Goal: Navigation & Orientation: Find specific page/section

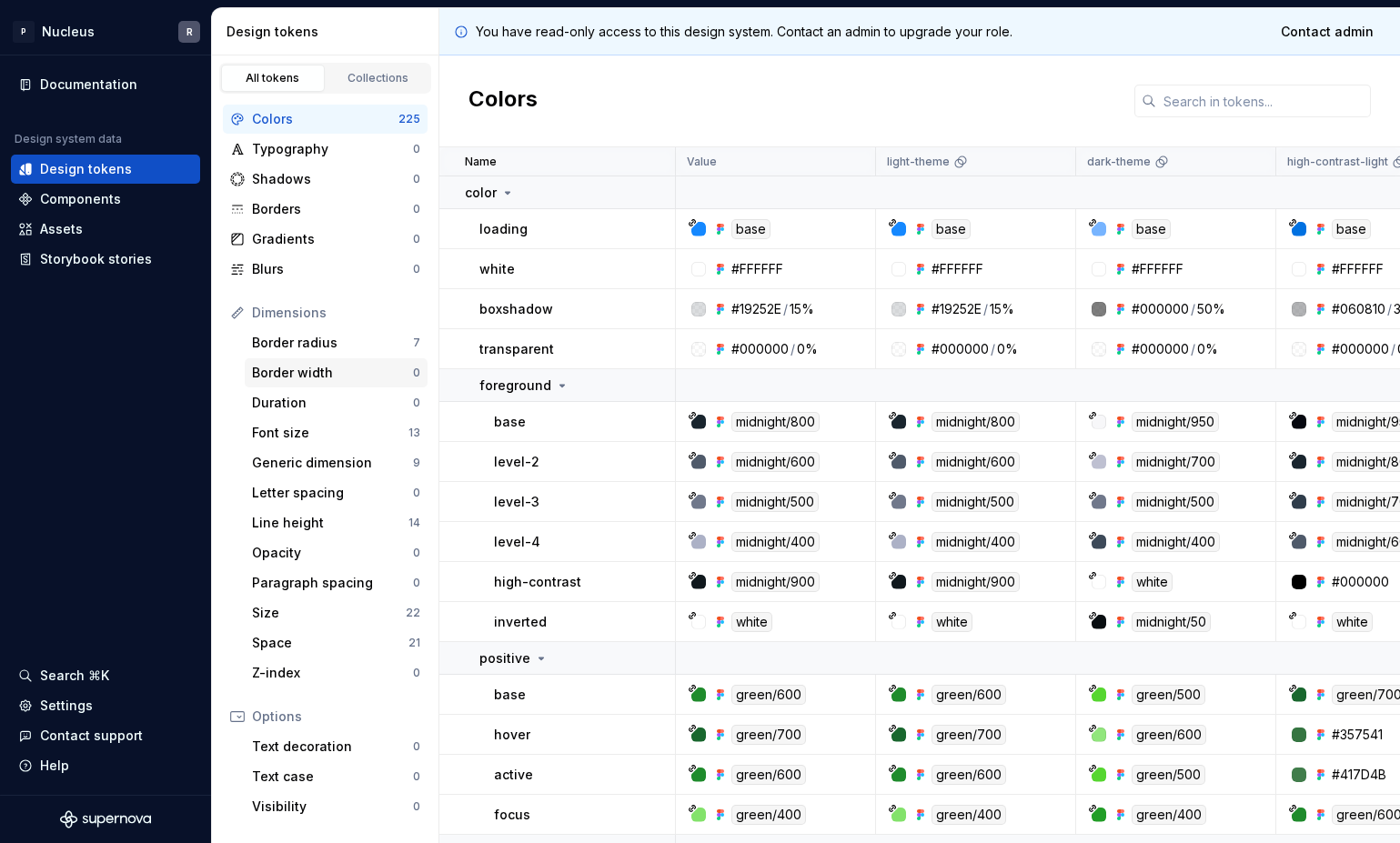
scroll to position [152, 0]
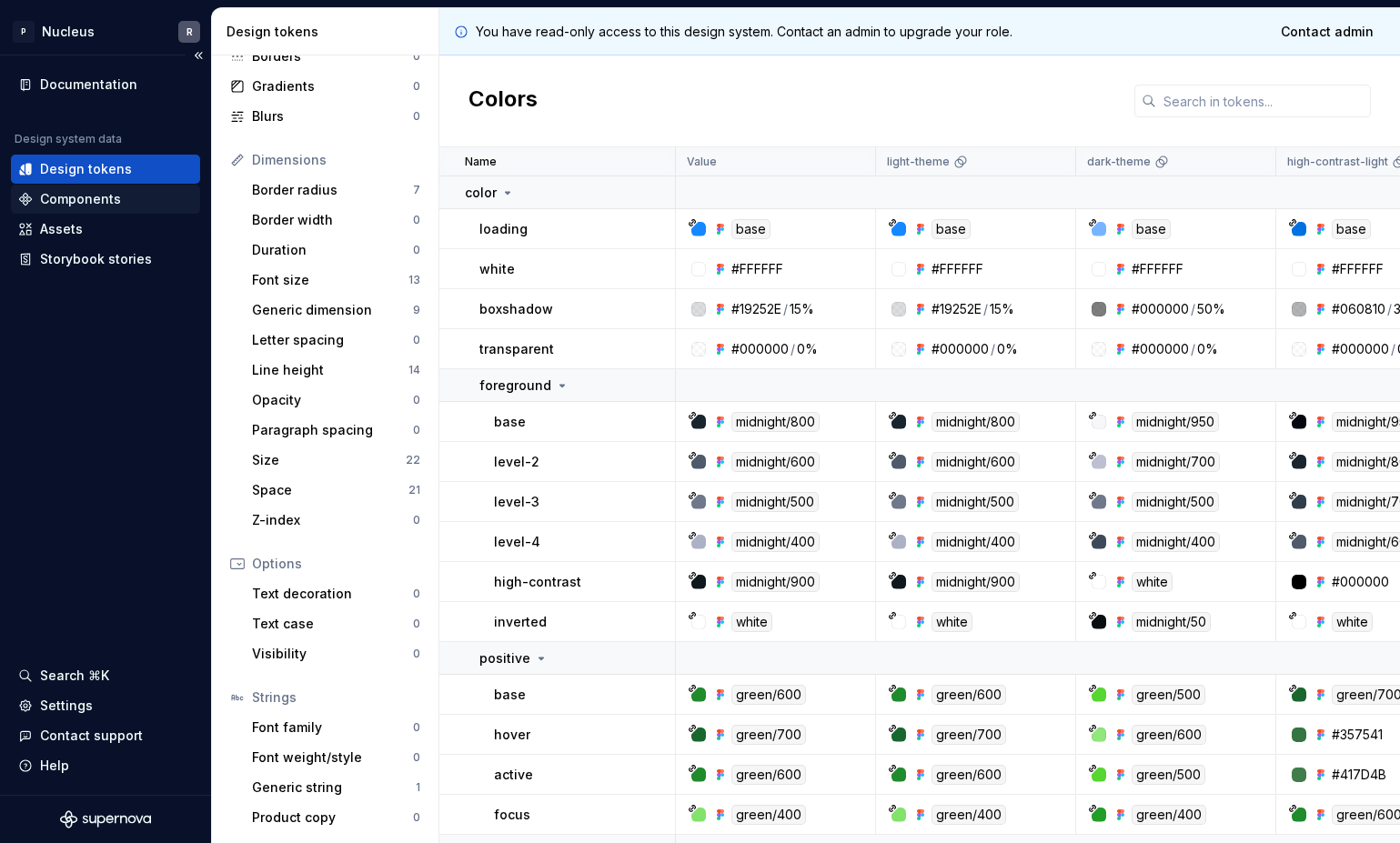
click at [78, 205] on div "Components" at bounding box center [80, 199] width 81 height 18
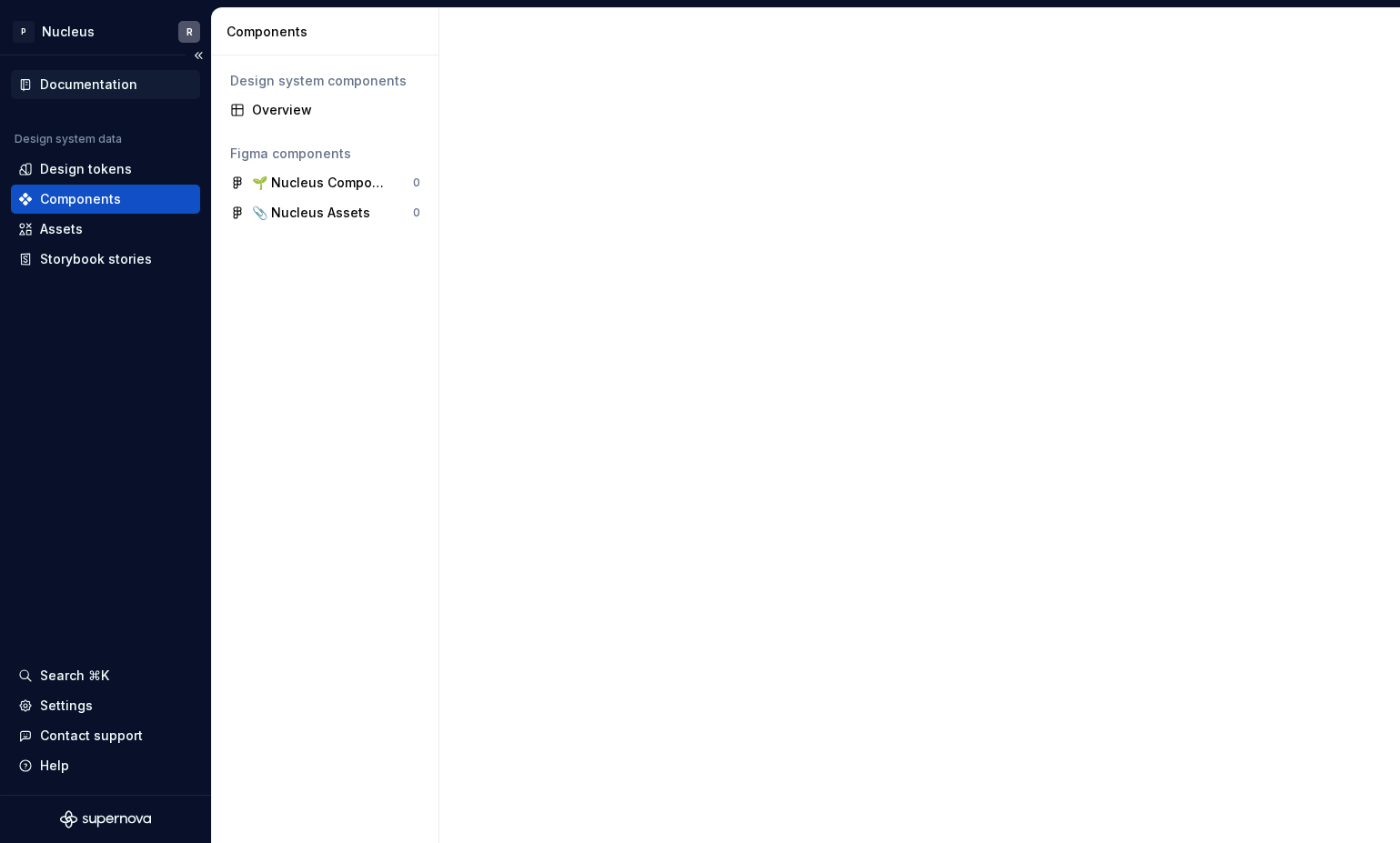
click at [80, 86] on div "Documentation" at bounding box center [89, 85] width 98 height 18
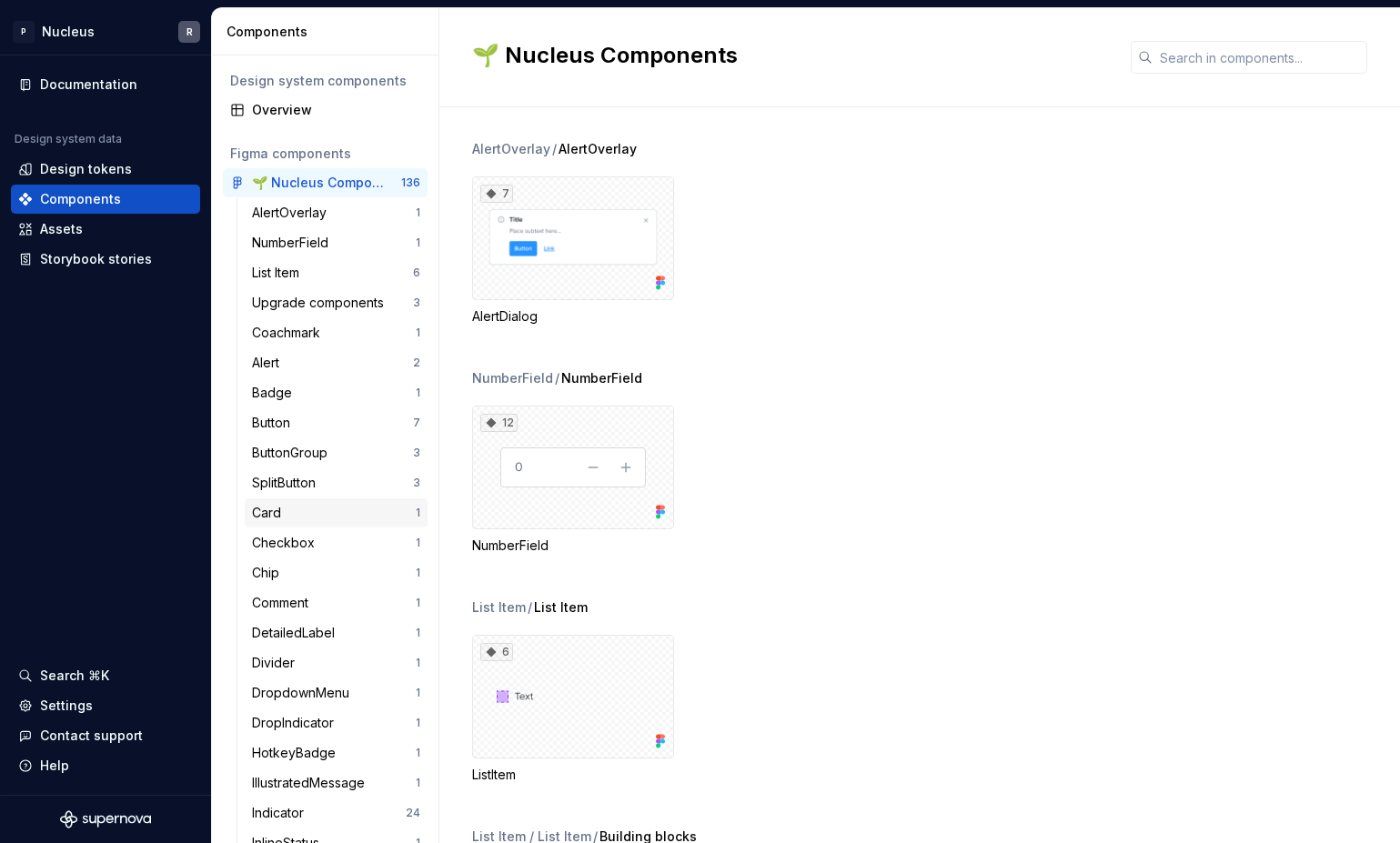
scroll to position [880, 0]
